Goal: Find specific page/section: Find specific page/section

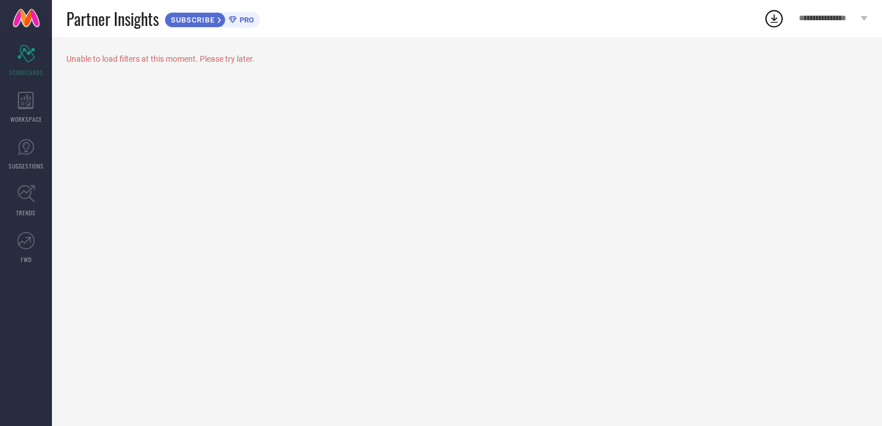
click at [252, 22] on span "PRO" at bounding box center [245, 20] width 17 height 9
click at [32, 96] on icon at bounding box center [26, 100] width 16 height 17
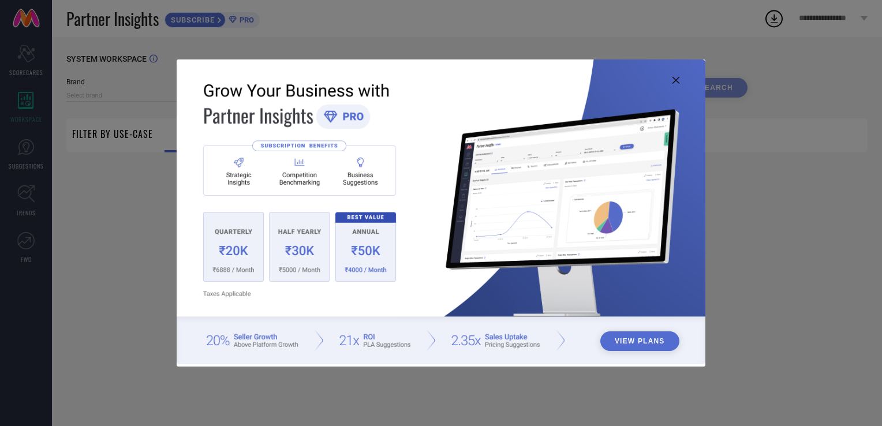
type input "1 STOP FASHION"
type input "All"
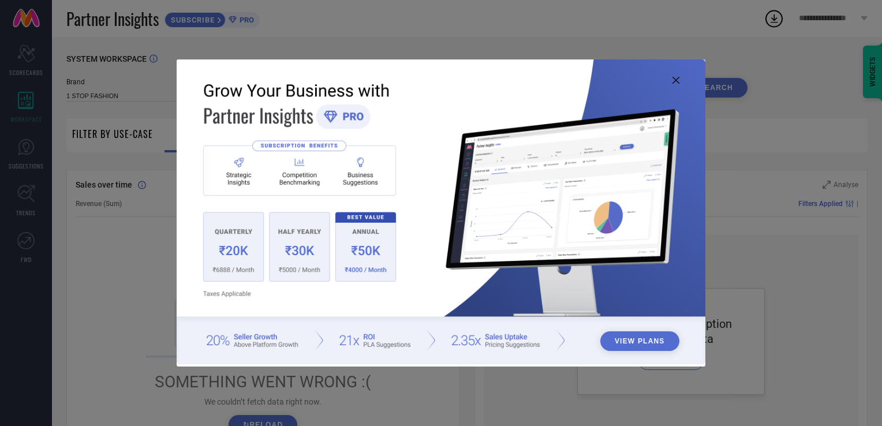
click at [673, 83] on icon at bounding box center [675, 80] width 7 height 7
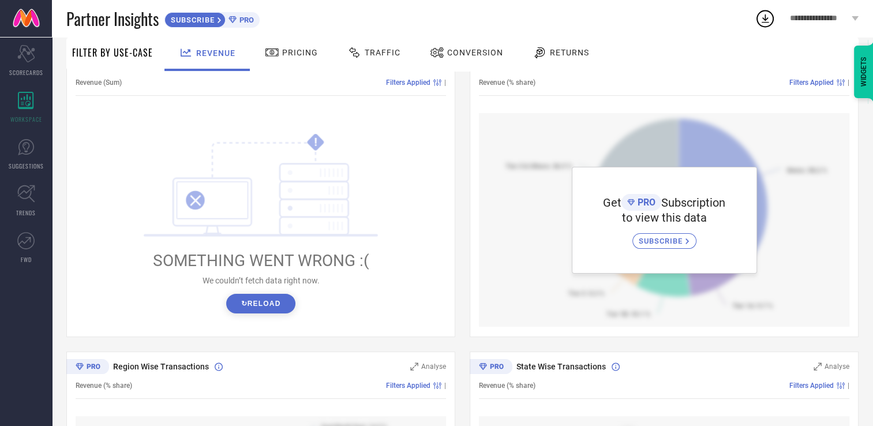
scroll to position [135, 0]
